Goal: Transaction & Acquisition: Purchase product/service

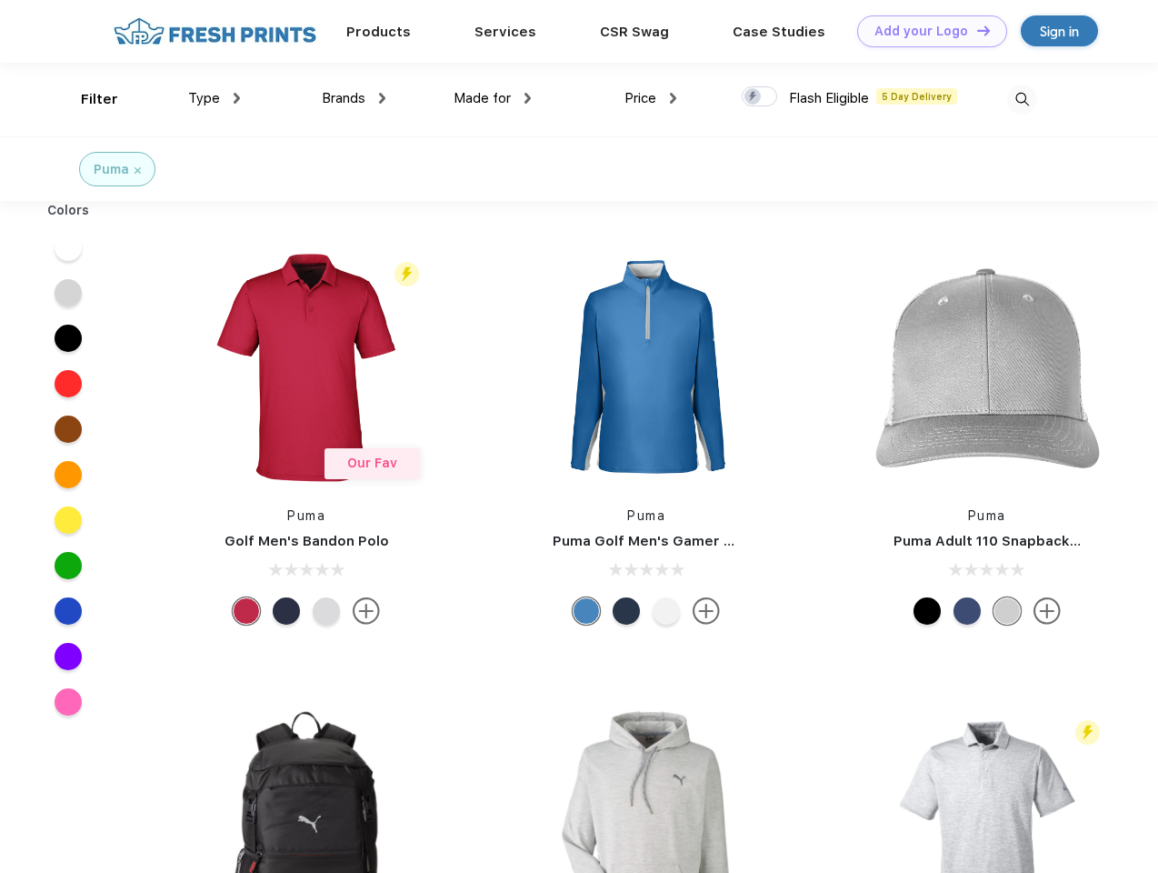
scroll to position [1, 0]
click at [925, 31] on link "Add your Logo Design Tool" at bounding box center [932, 31] width 150 height 32
click at [0, 0] on div "Design Tool" at bounding box center [0, 0] width 0 height 0
click at [975, 30] on link "Add your Logo Design Tool" at bounding box center [932, 31] width 150 height 32
click at [87, 99] on div "Filter" at bounding box center [99, 99] width 37 height 21
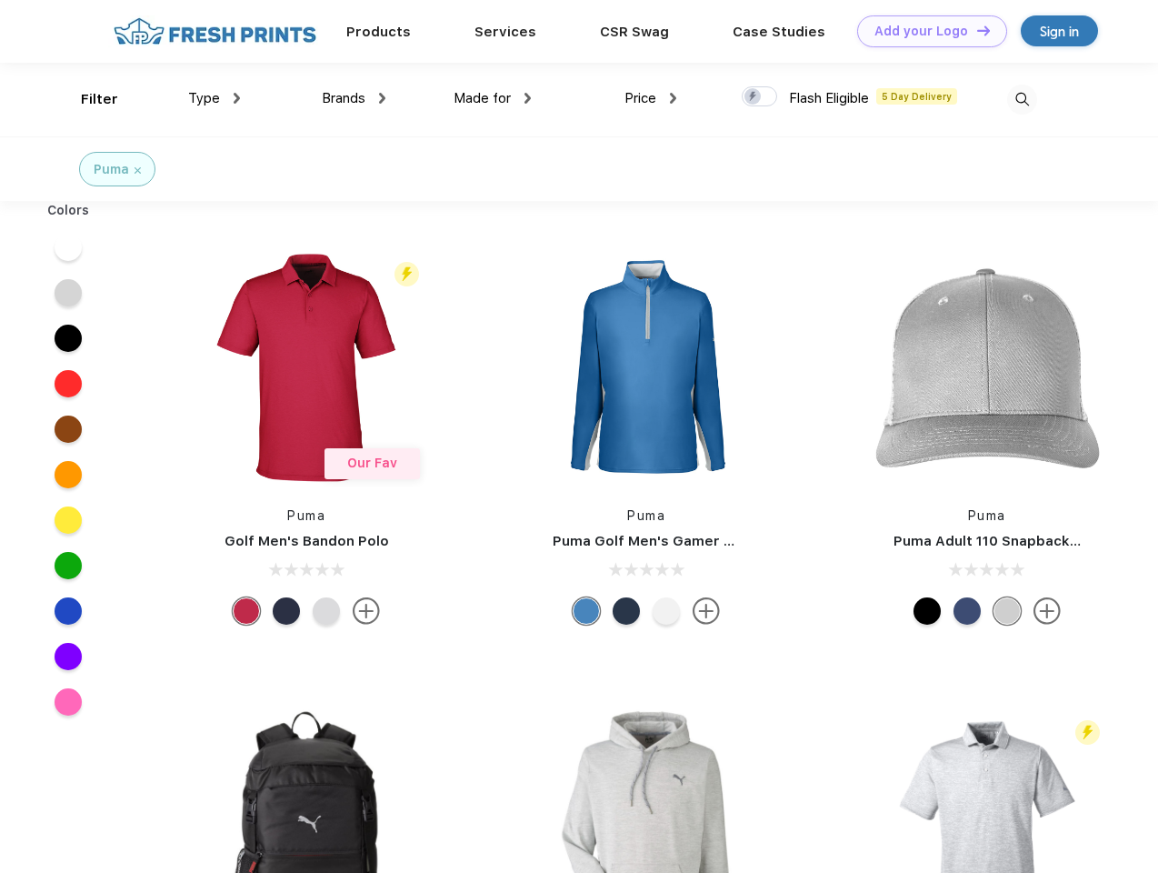
click at [215, 98] on span "Type" at bounding box center [204, 98] width 32 height 16
click at [354, 98] on span "Brands" at bounding box center [344, 98] width 44 height 16
click at [493, 98] on span "Made for" at bounding box center [482, 98] width 57 height 16
click at [651, 98] on span "Price" at bounding box center [641, 98] width 32 height 16
click at [760, 97] on div at bounding box center [759, 96] width 35 height 20
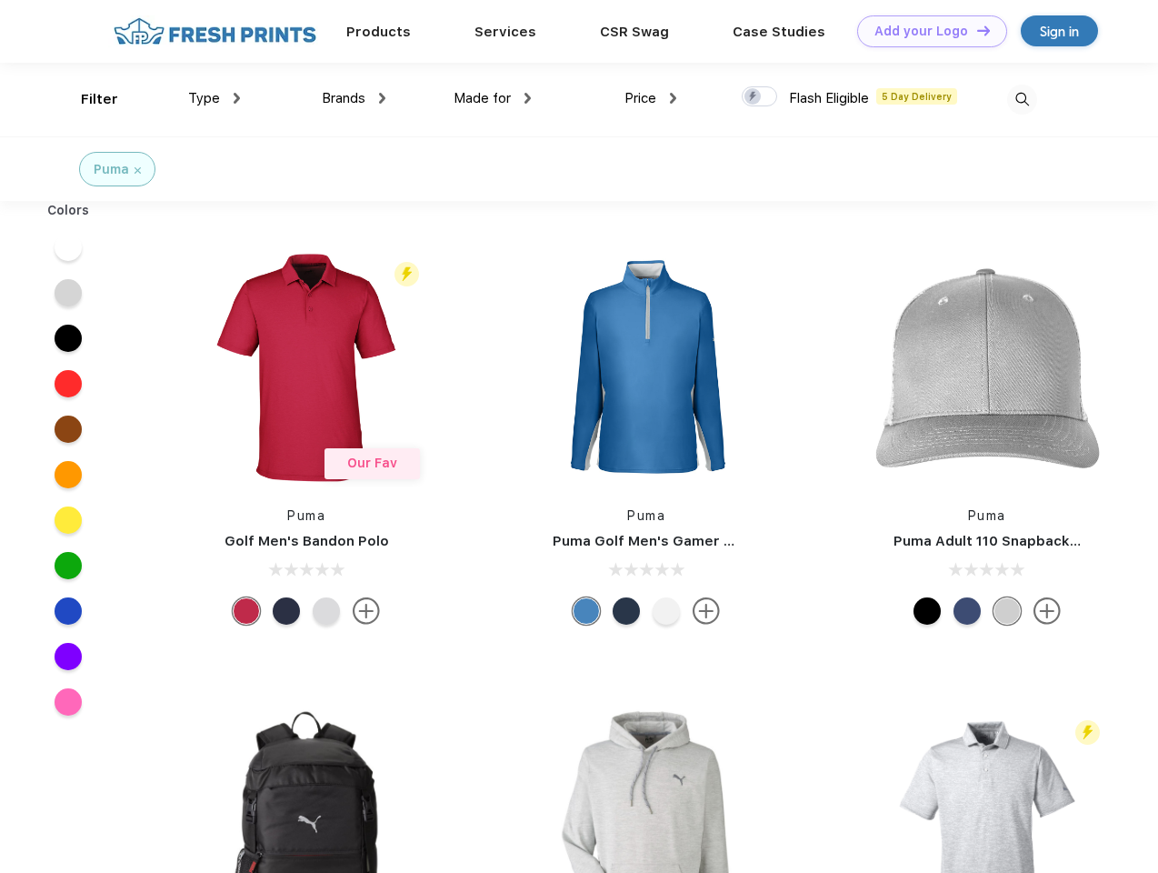
click at [754, 97] on input "checkbox" at bounding box center [748, 91] width 12 height 12
click at [1022, 99] on img at bounding box center [1022, 100] width 30 height 30
